Goal: Transaction & Acquisition: Download file/media

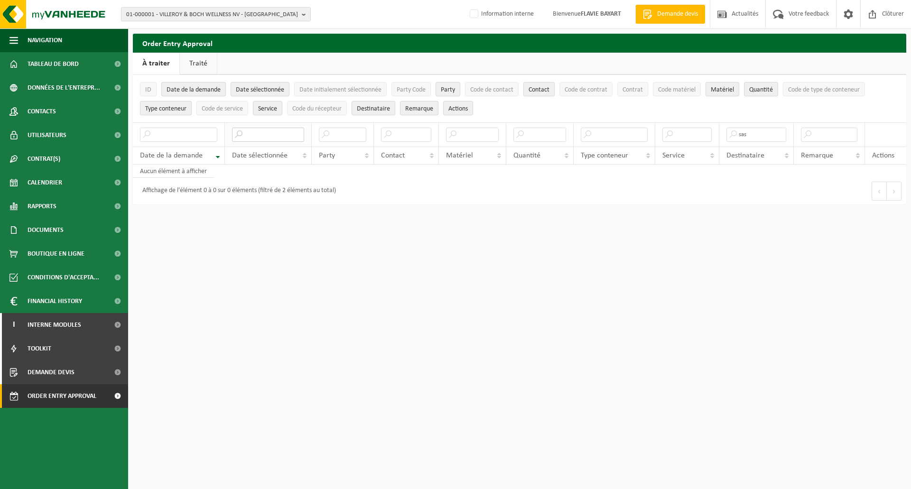
click at [259, 134] on input "text" at bounding box center [268, 135] width 72 height 14
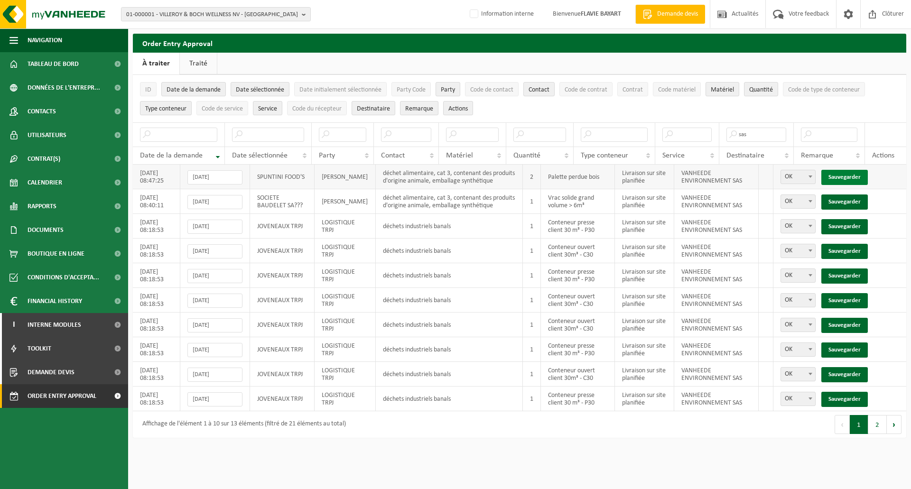
click at [845, 180] on link "Sauvegarder" at bounding box center [844, 177] width 46 height 15
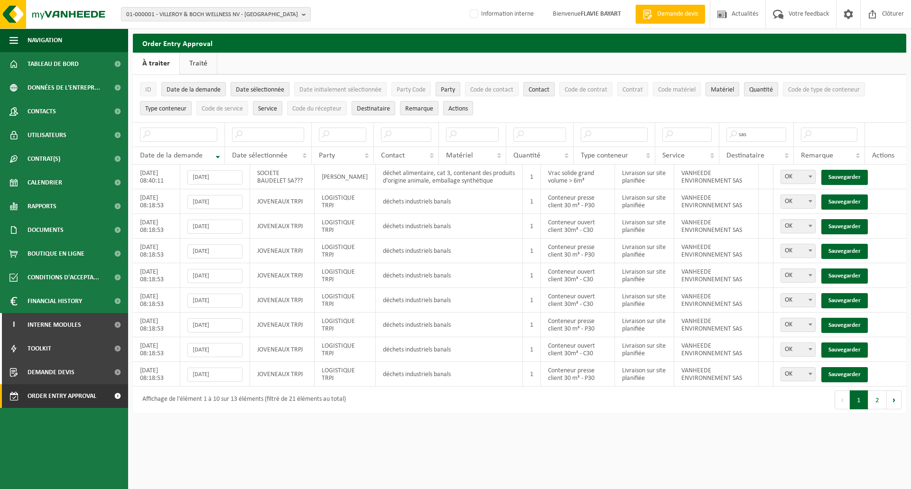
click at [845, 180] on link "Sauvegarder" at bounding box center [844, 177] width 46 height 15
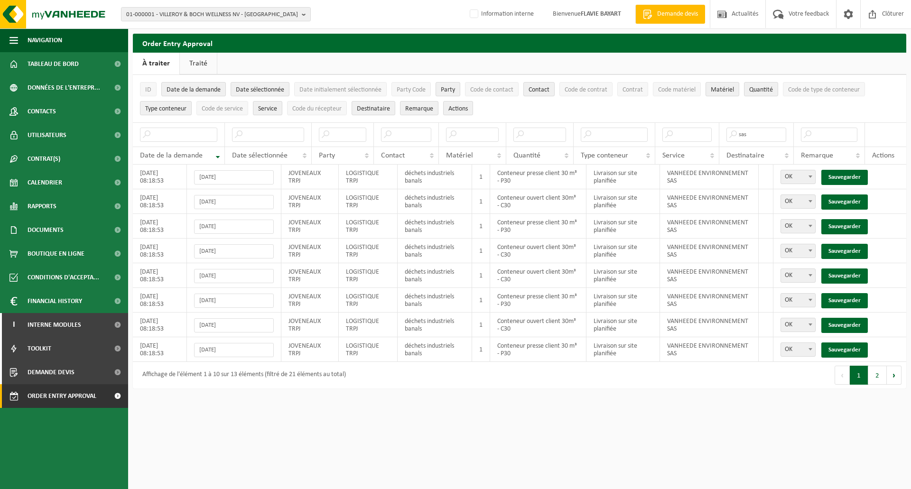
click at [845, 180] on link "Sauvegarder" at bounding box center [844, 177] width 46 height 15
click at [845, 195] on link "Sauvegarder" at bounding box center [844, 202] width 46 height 15
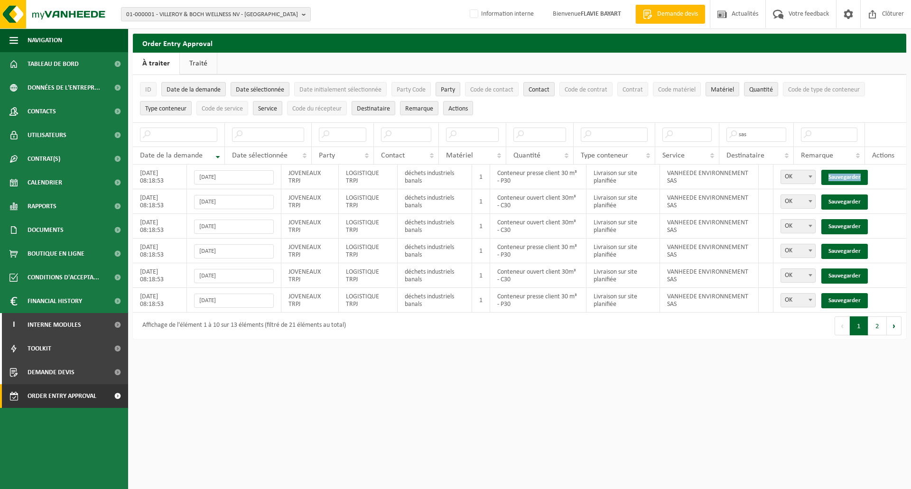
click at [845, 180] on link "Sauvegarder" at bounding box center [844, 177] width 46 height 15
click at [845, 195] on link "Sauvegarder" at bounding box center [844, 202] width 46 height 15
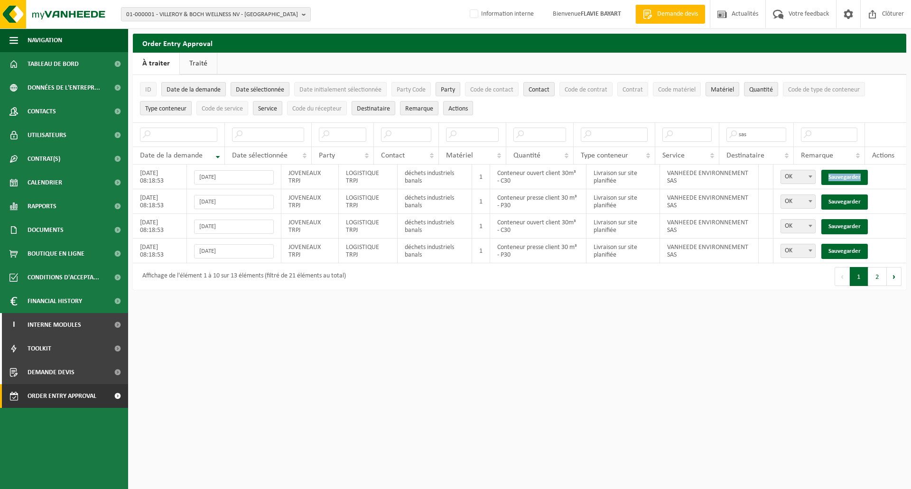
click at [845, 180] on link "Sauvegarder" at bounding box center [844, 177] width 46 height 15
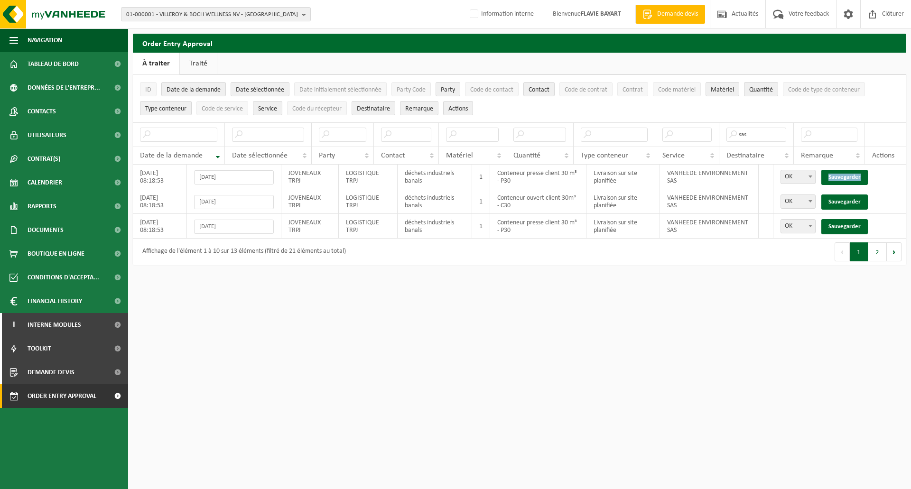
click at [845, 180] on link "Sauvegarder" at bounding box center [844, 177] width 46 height 15
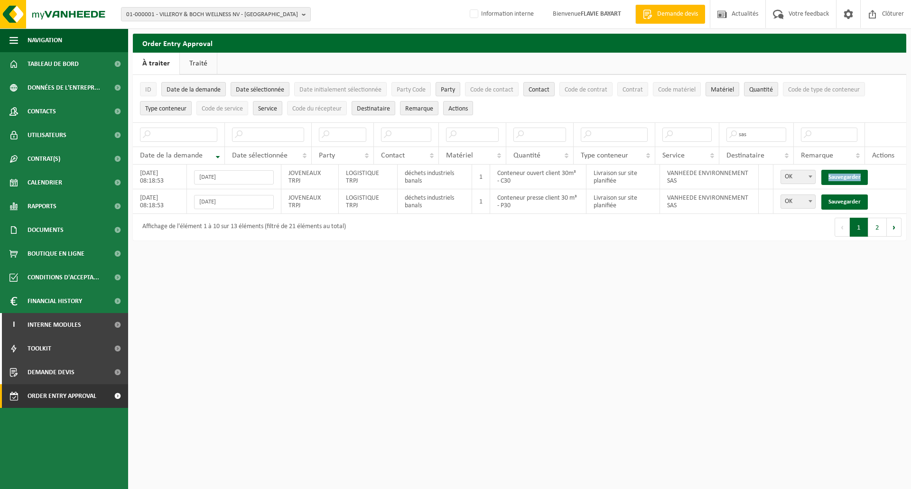
click at [845, 180] on link "Sauvegarder" at bounding box center [844, 177] width 46 height 15
click at [845, 195] on link "Sauvegarder" at bounding box center [844, 202] width 46 height 15
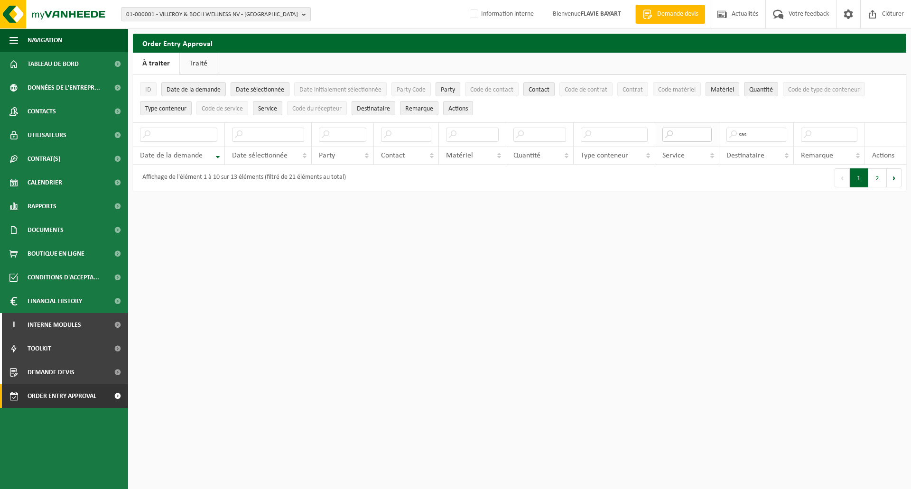
click at [692, 135] on input "text" at bounding box center [686, 135] width 49 height 14
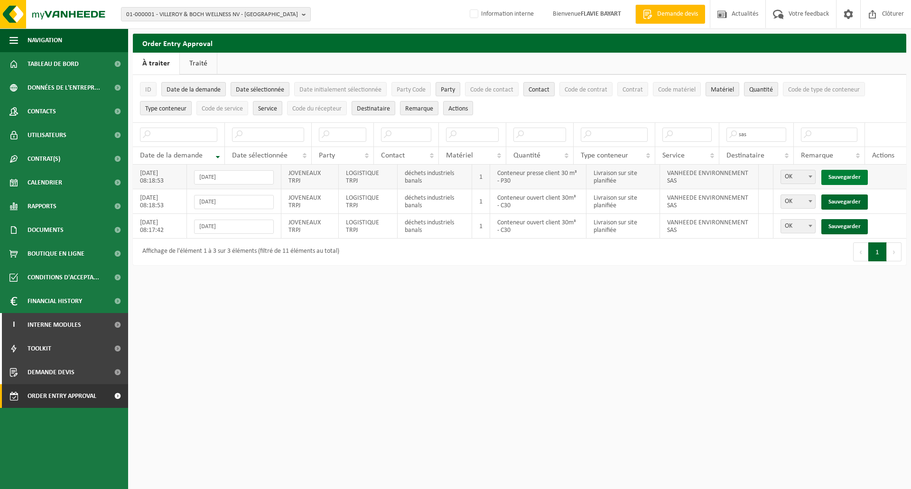
click at [844, 172] on link "Sauvegarder" at bounding box center [844, 177] width 46 height 15
click at [844, 195] on link "Sauvegarder" at bounding box center [844, 202] width 46 height 15
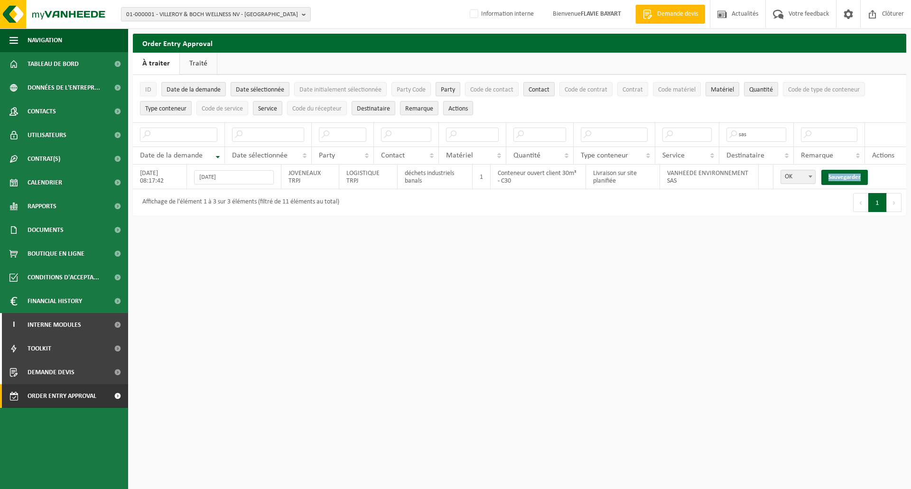
click at [844, 172] on link "Sauvegarder" at bounding box center [844, 177] width 46 height 15
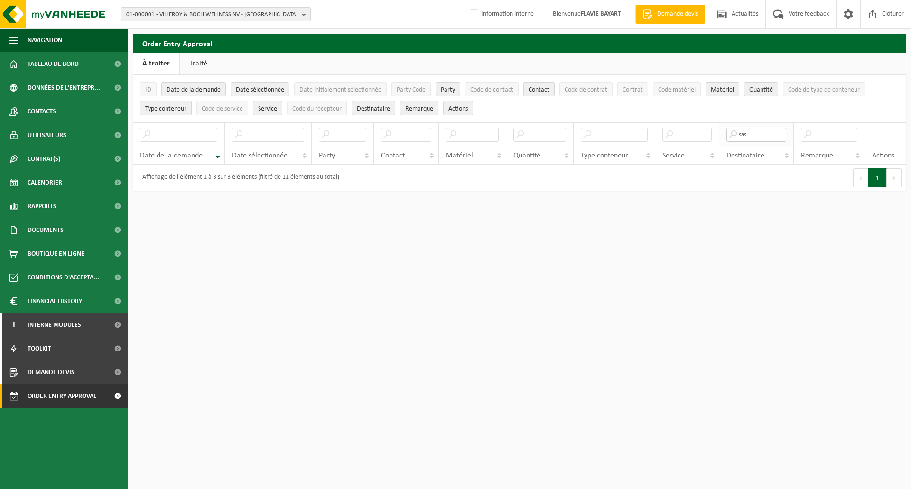
click at [759, 136] on input "sas" at bounding box center [756, 135] width 60 height 14
click at [300, 14] on button "01-000001 - VILLEROY & BOCH WELLNESS NV - ROESELARE" at bounding box center [216, 14] width 190 height 14
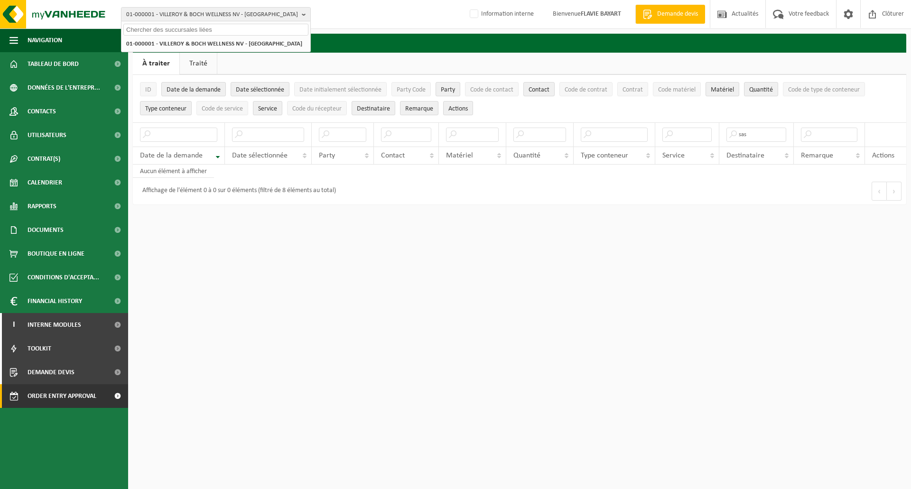
click at [212, 29] on input "text" at bounding box center [215, 30] width 185 height 12
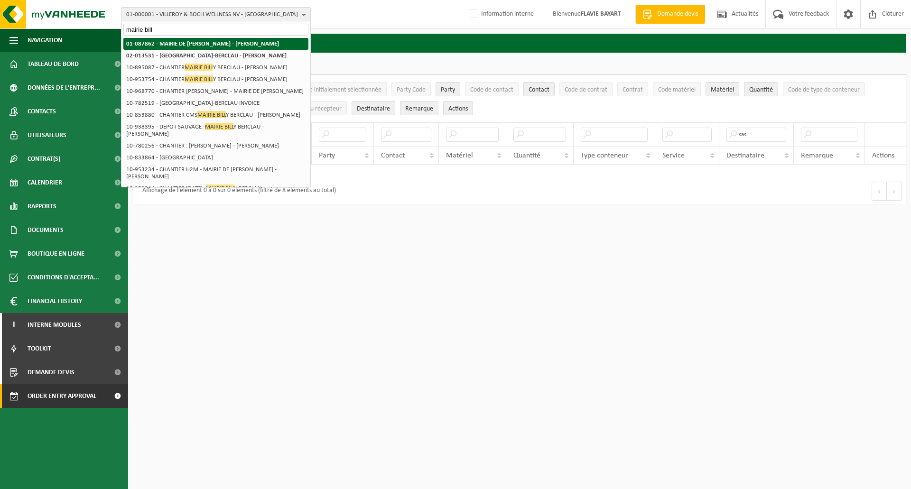
type input "mairie bill"
click at [206, 44] on strong "01-087862 - MAIRIE DE [PERSON_NAME] - [PERSON_NAME]" at bounding box center [202, 44] width 153 height 6
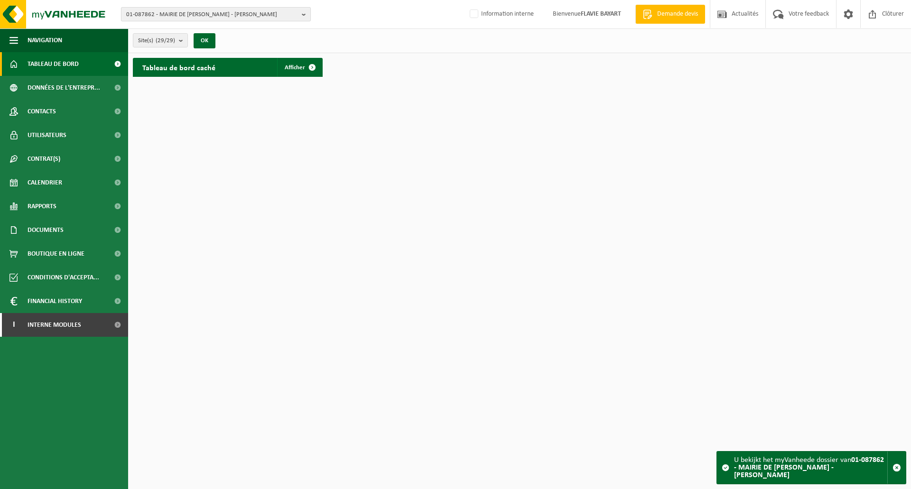
click at [299, 15] on button "01-087862 - MAIRIE DE [PERSON_NAME] - [PERSON_NAME]" at bounding box center [216, 14] width 190 height 14
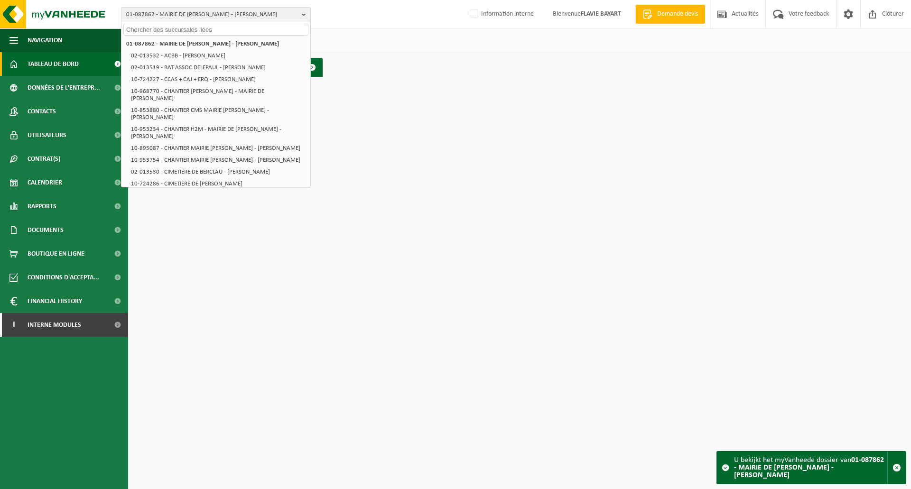
click at [185, 28] on input "text" at bounding box center [215, 30] width 185 height 12
click at [58, 235] on span "Documents" at bounding box center [46, 230] width 36 height 24
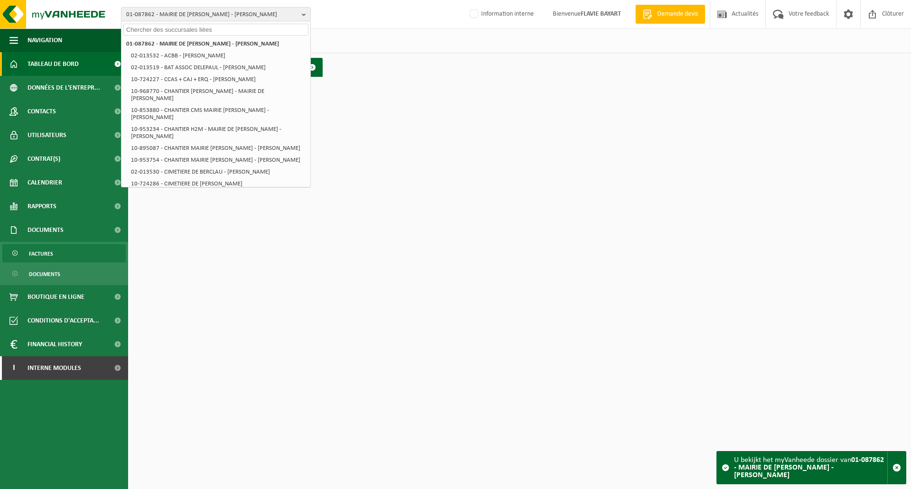
click at [49, 255] on span "Factures" at bounding box center [41, 254] width 24 height 18
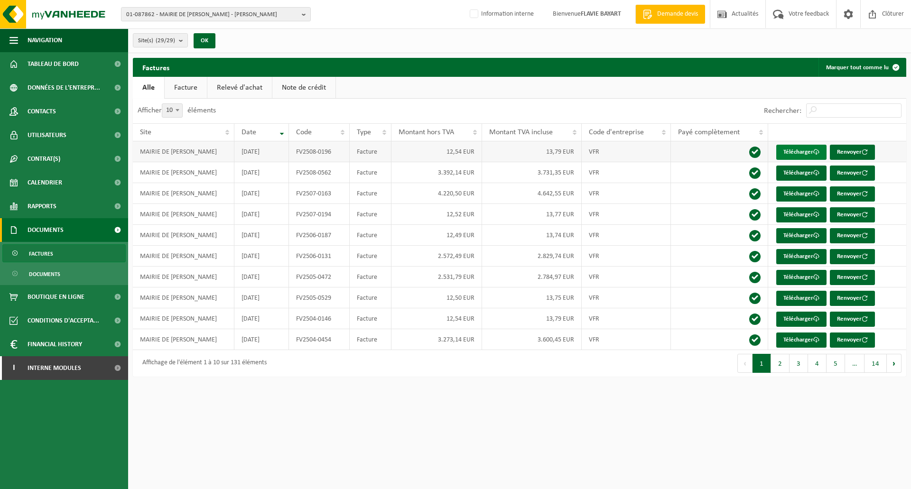
click at [799, 150] on link "Télécharger" at bounding box center [801, 152] width 50 height 15
click at [47, 207] on span "Rapports" at bounding box center [42, 207] width 29 height 24
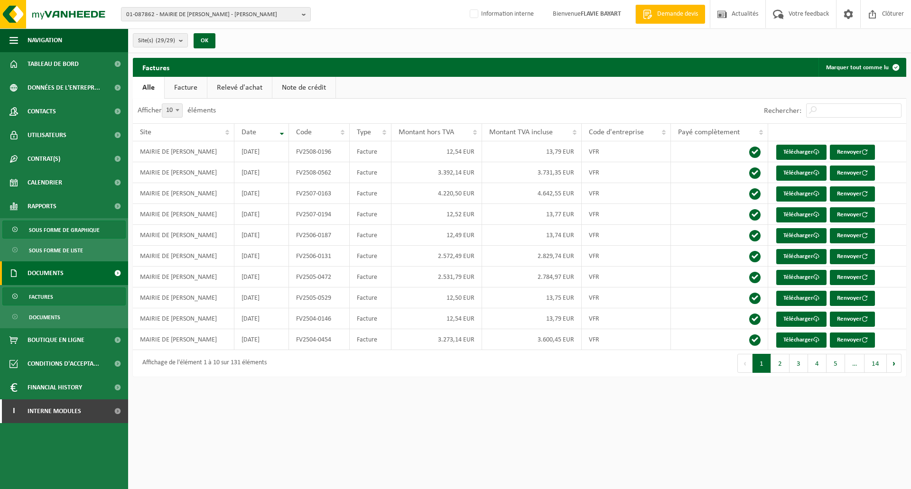
click at [53, 230] on span "Sous forme de graphique" at bounding box center [64, 230] width 71 height 18
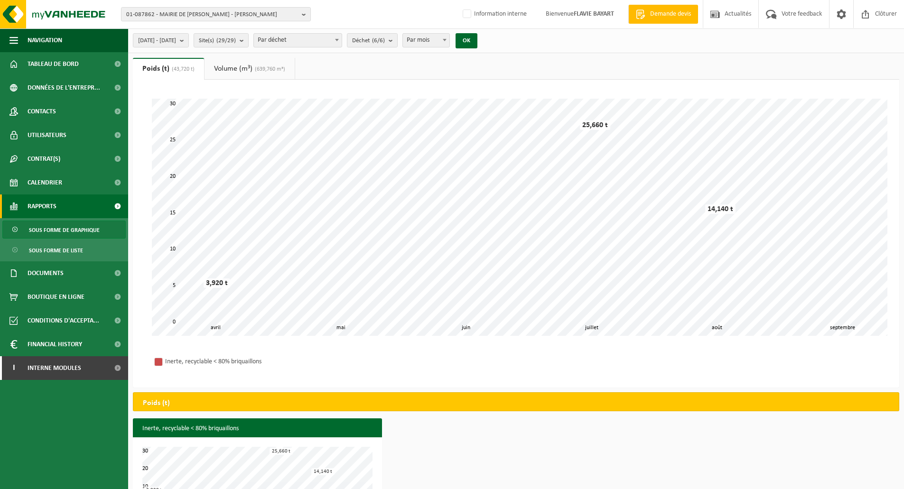
click at [248, 70] on link "Volume (m³) (639,760 m³)" at bounding box center [250, 69] width 90 height 22
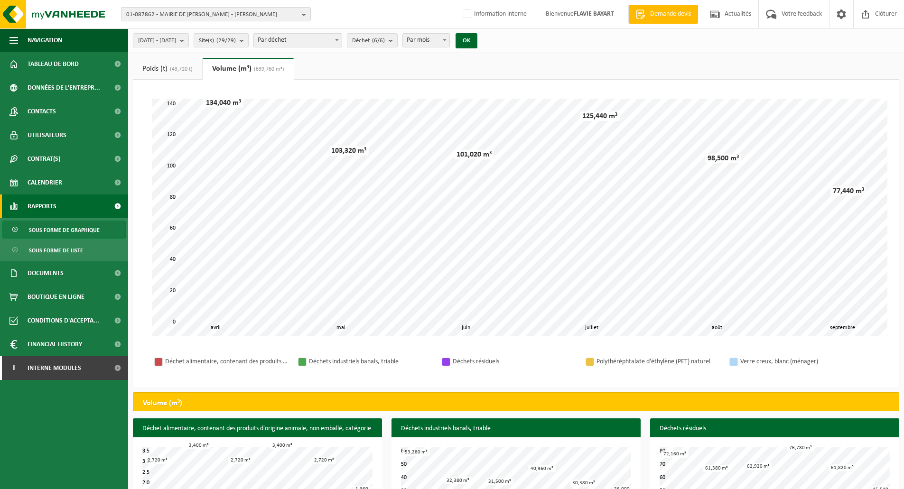
click at [179, 68] on span "(43,720 t)" at bounding box center [179, 69] width 25 height 6
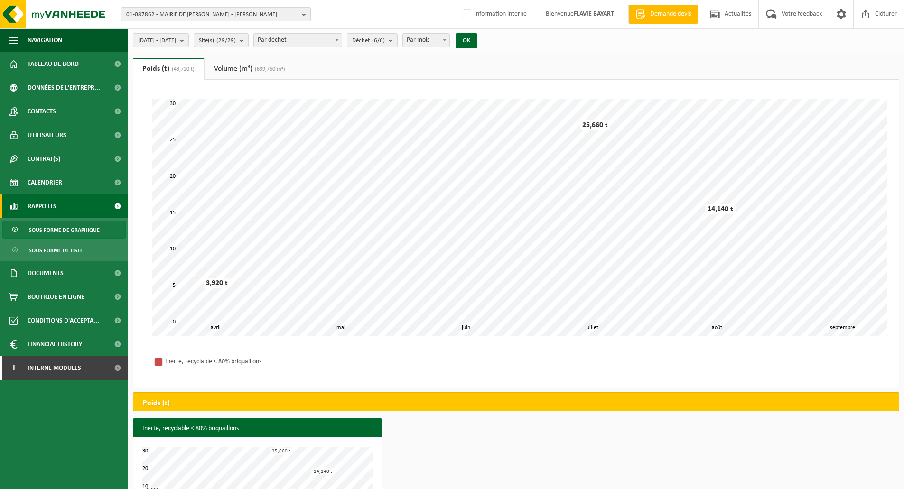
scroll to position [43, 0]
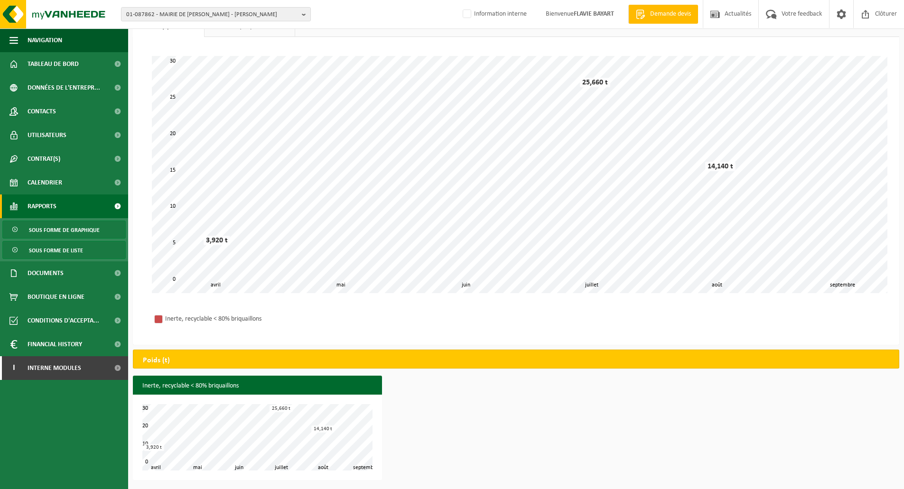
click at [57, 252] on span "Sous forme de liste" at bounding box center [56, 251] width 54 height 18
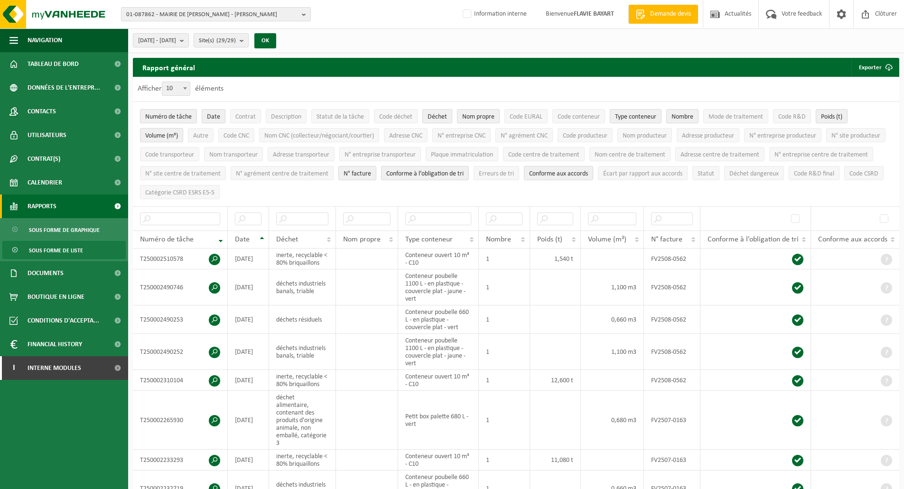
click at [58, 204] on link "Rapports" at bounding box center [64, 207] width 128 height 24
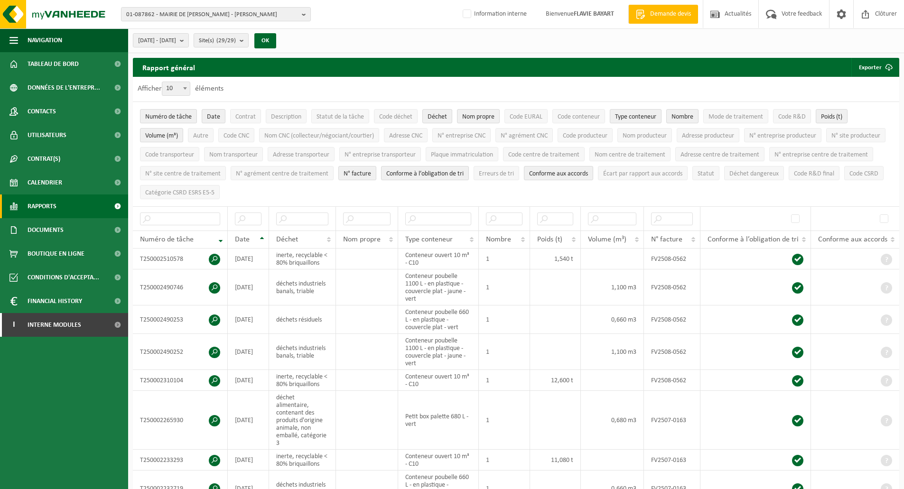
click at [58, 204] on link "Rapports" at bounding box center [64, 207] width 128 height 24
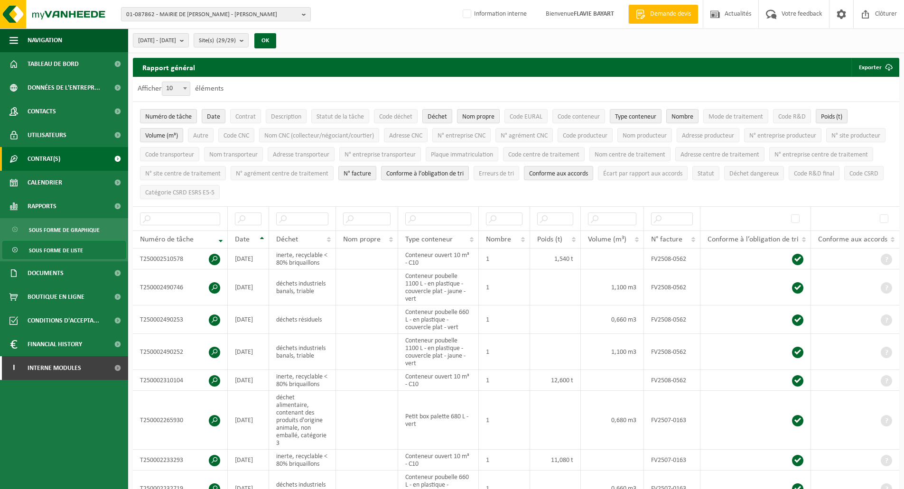
click at [58, 156] on span "Contrat(s)" at bounding box center [44, 159] width 33 height 24
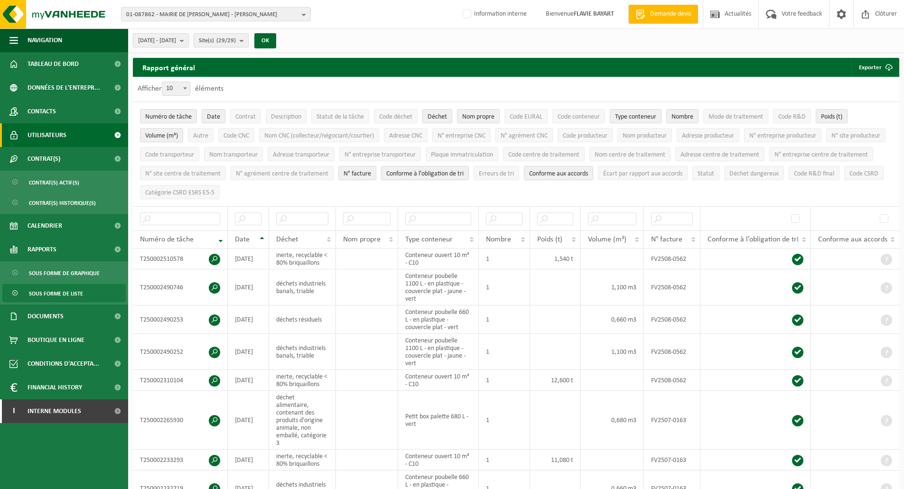
click at [61, 140] on span "Utilisateurs" at bounding box center [47, 135] width 39 height 24
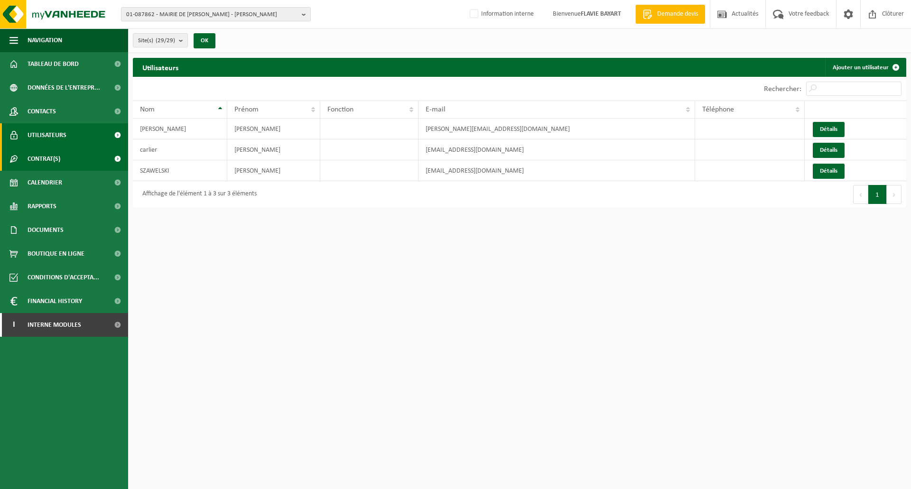
click at [50, 154] on span "Contrat(s)" at bounding box center [44, 159] width 33 height 24
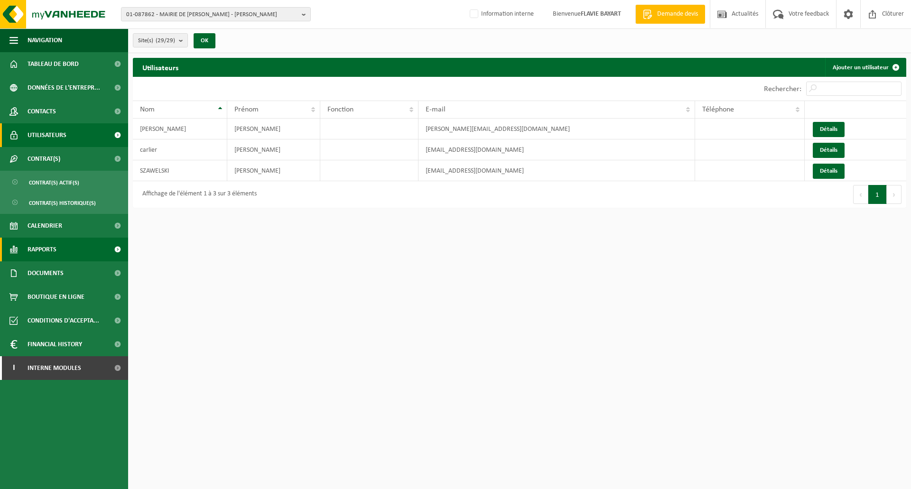
click at [49, 249] on span "Rapports" at bounding box center [42, 250] width 29 height 24
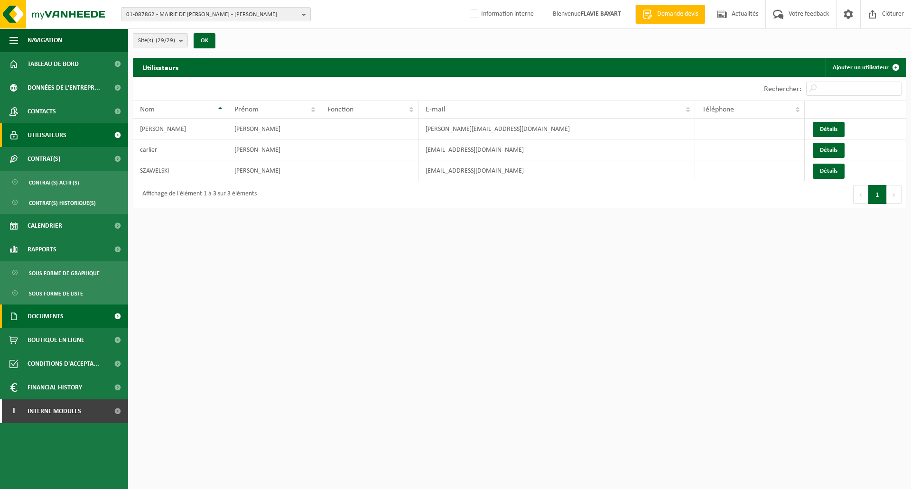
click at [53, 321] on span "Documents" at bounding box center [46, 317] width 36 height 24
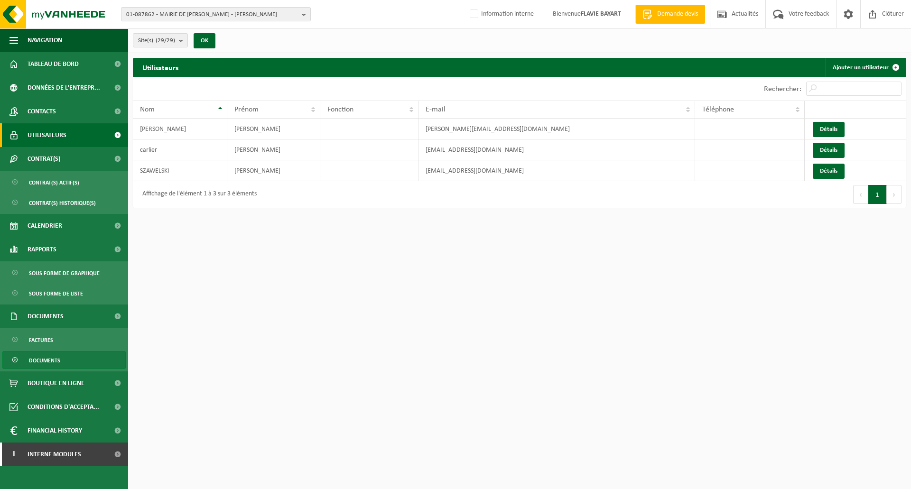
click at [45, 361] on span "Documents" at bounding box center [44, 361] width 31 height 18
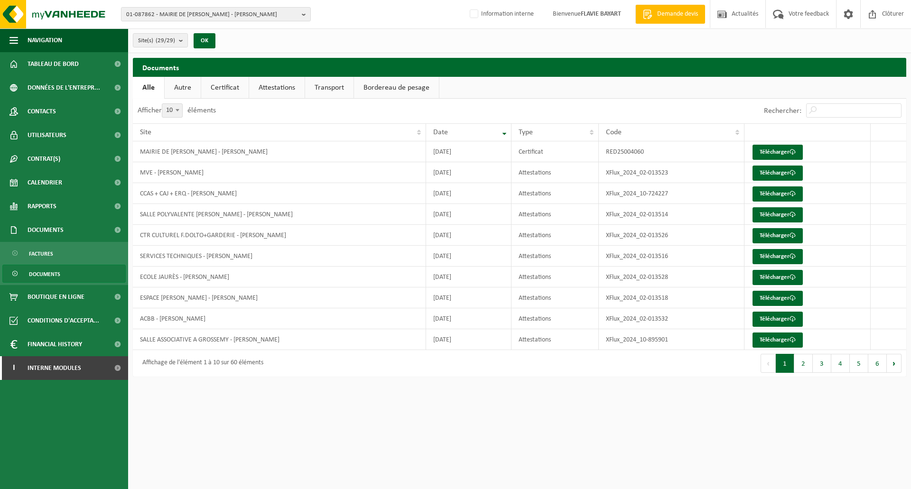
click at [330, 90] on link "Transport" at bounding box center [329, 88] width 48 height 22
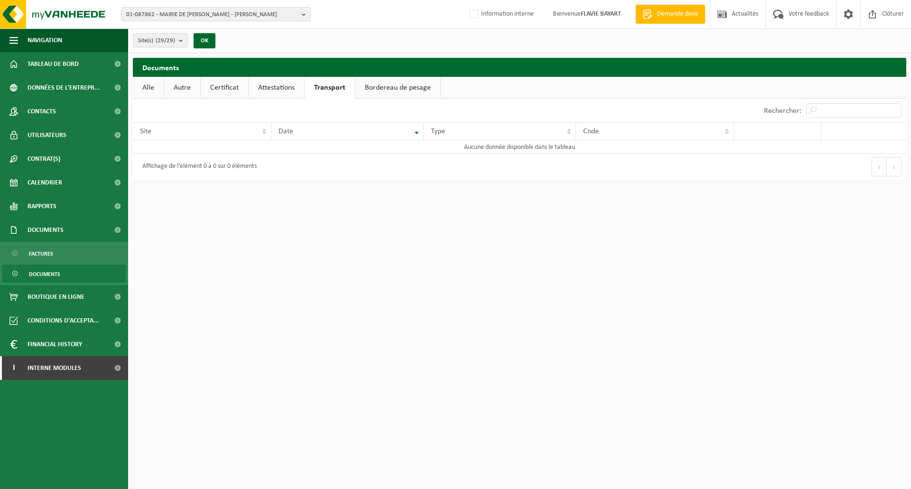
click at [396, 84] on link "Bordereau de pesage" at bounding box center [397, 88] width 85 height 22
click at [313, 84] on link "Transport" at bounding box center [329, 88] width 48 height 22
click at [270, 87] on link "Attestations" at bounding box center [277, 88] width 56 height 22
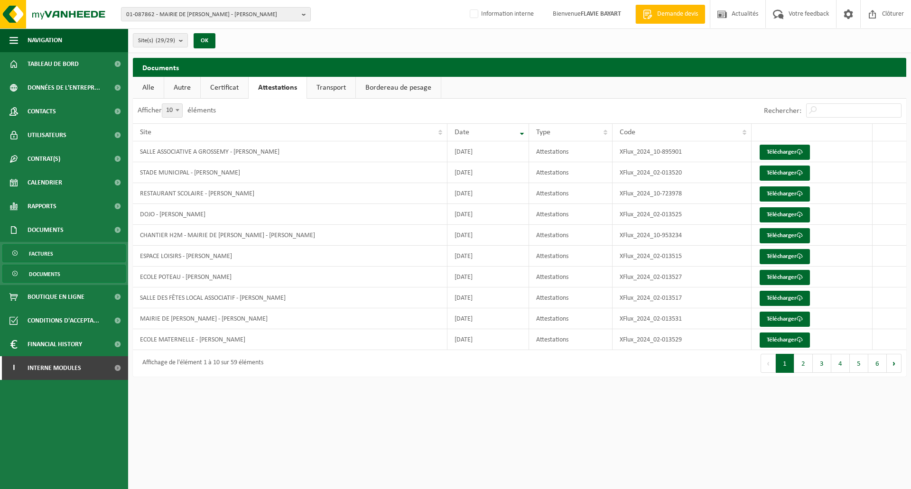
click at [49, 254] on span "Factures" at bounding box center [41, 254] width 24 height 18
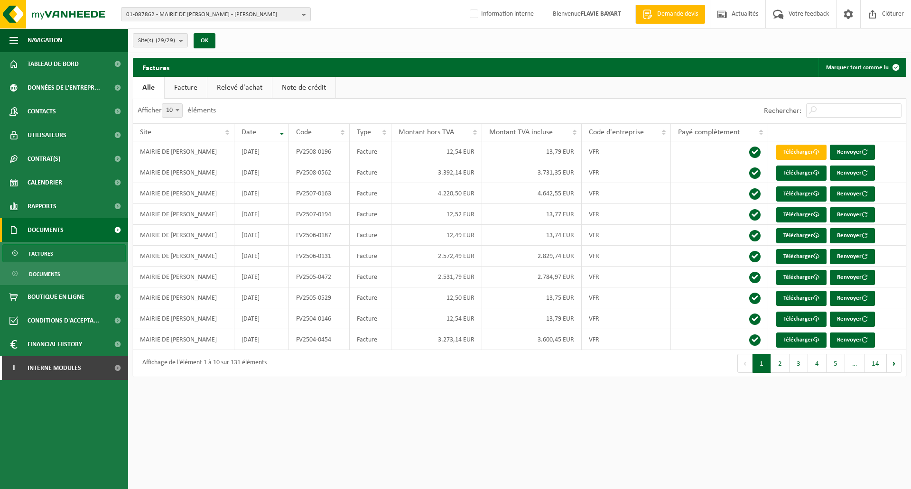
click at [188, 84] on link "Facture" at bounding box center [186, 88] width 42 height 22
click at [237, 88] on link "Relevé d'achat" at bounding box center [240, 88] width 65 height 22
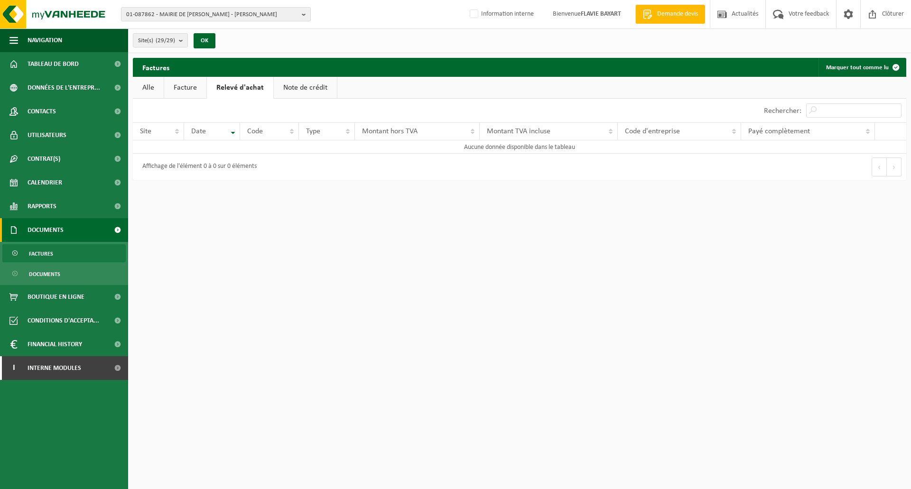
click at [286, 86] on link "Note de crédit" at bounding box center [305, 88] width 63 height 22
click at [195, 88] on link "Facture" at bounding box center [185, 88] width 42 height 22
